Goal: Navigation & Orientation: Find specific page/section

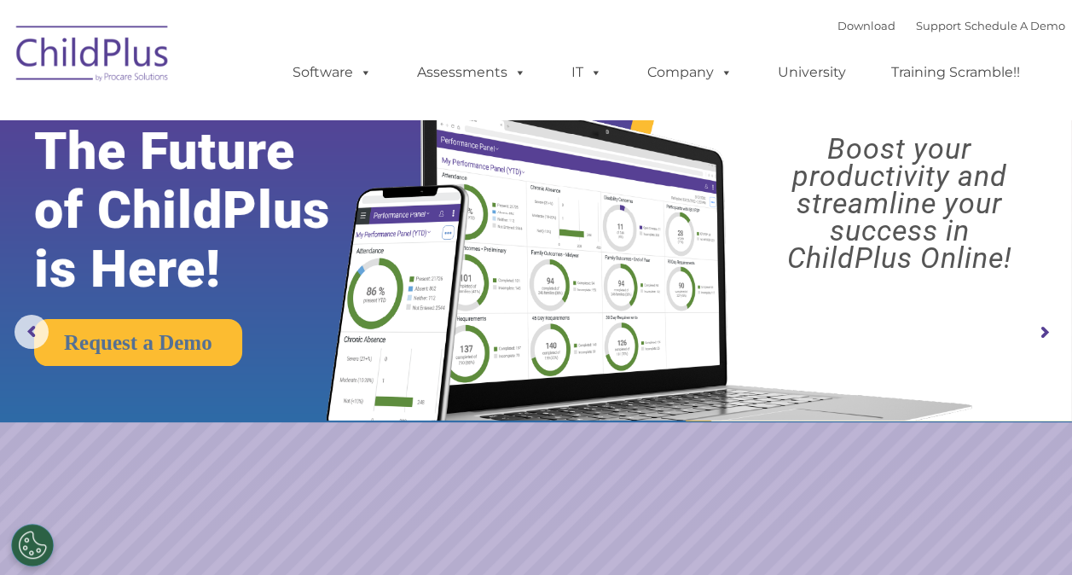
select select "MEDIUM"
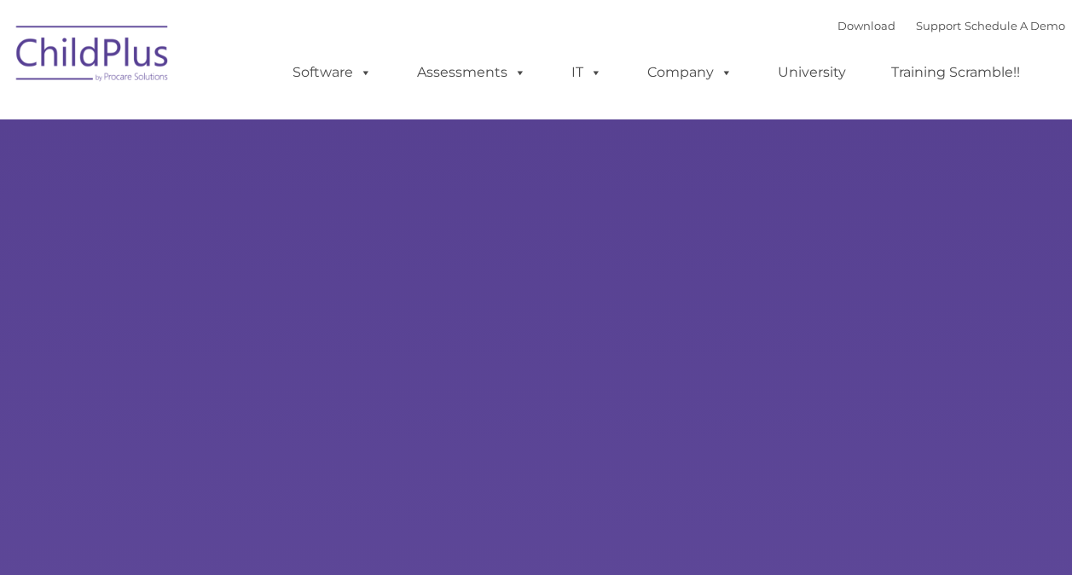
type input ""
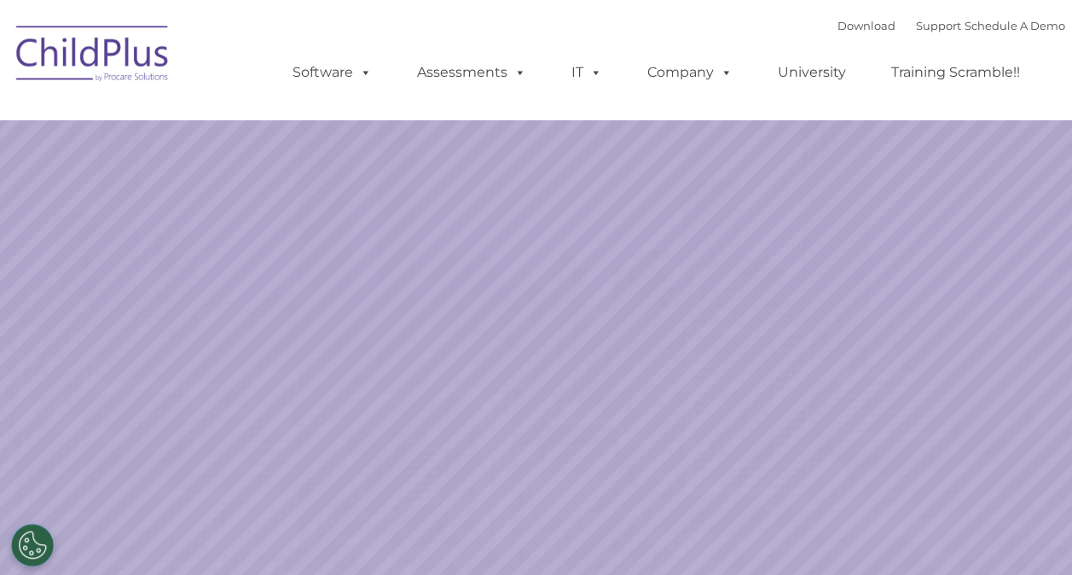
select select "MEDIUM"
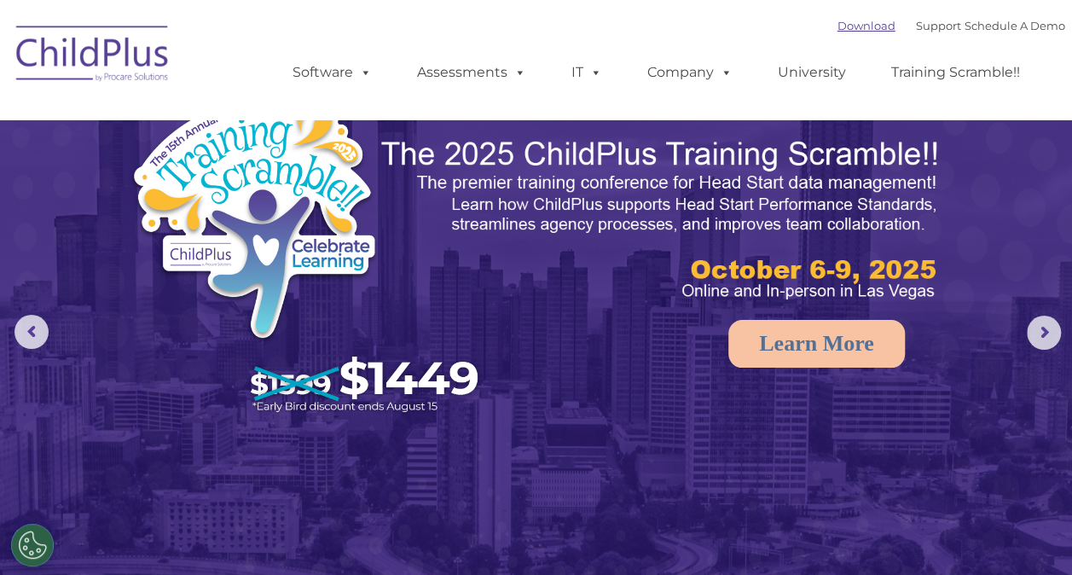
click at [853, 22] on link "Download" at bounding box center [867, 26] width 58 height 14
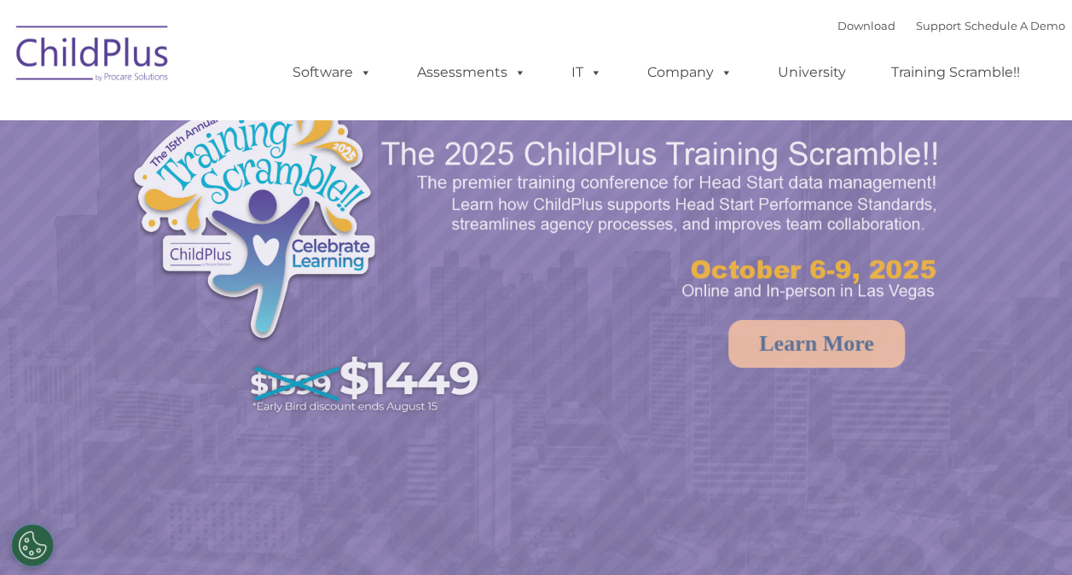
select select "MEDIUM"
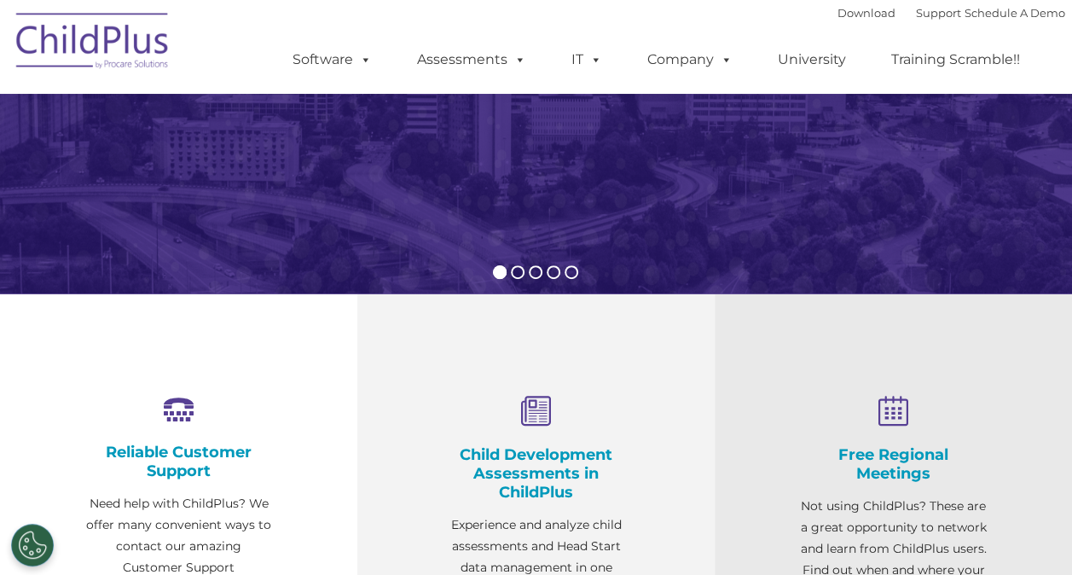
scroll to position [372, 0]
click at [486, 48] on link "Assessments" at bounding box center [471, 60] width 143 height 34
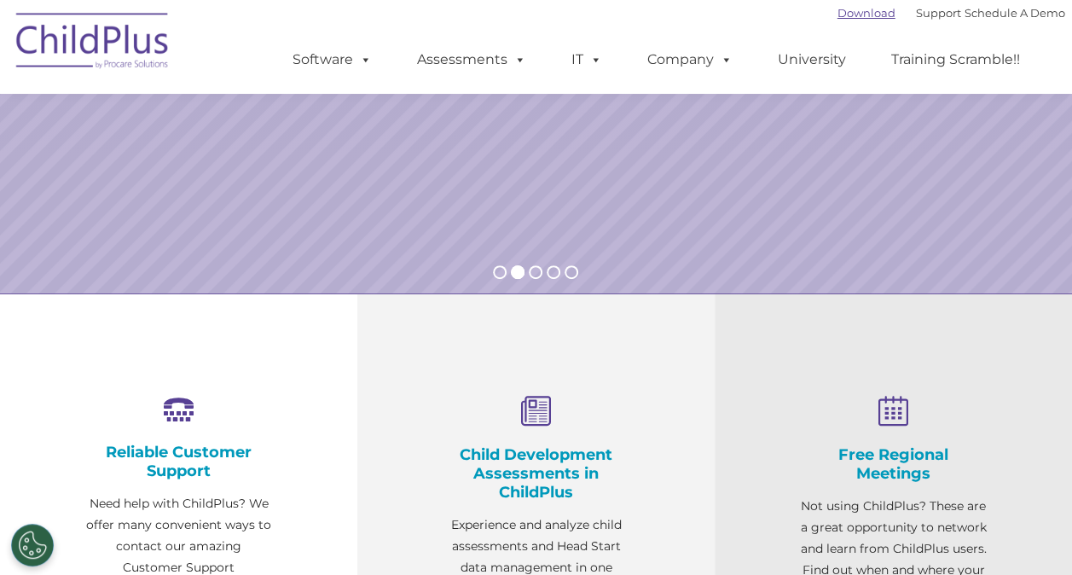
click at [850, 10] on link "Download" at bounding box center [867, 13] width 58 height 14
